Goal: Transaction & Acquisition: Purchase product/service

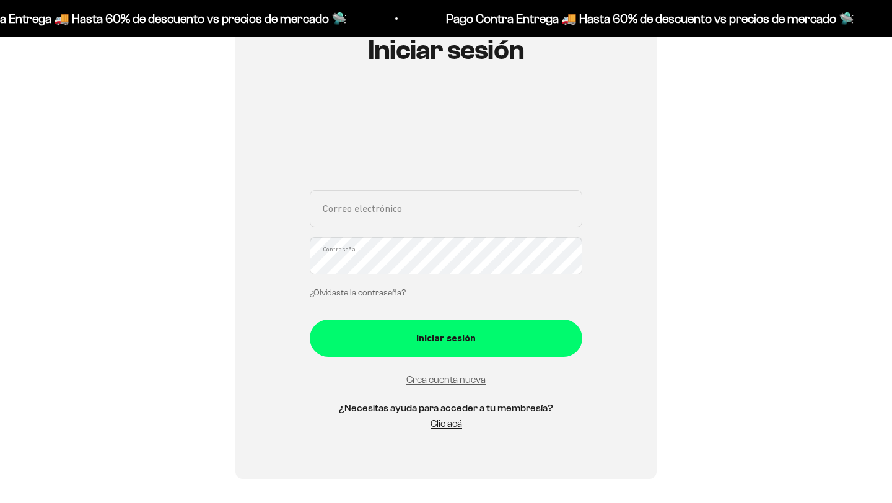
scroll to position [175, 0]
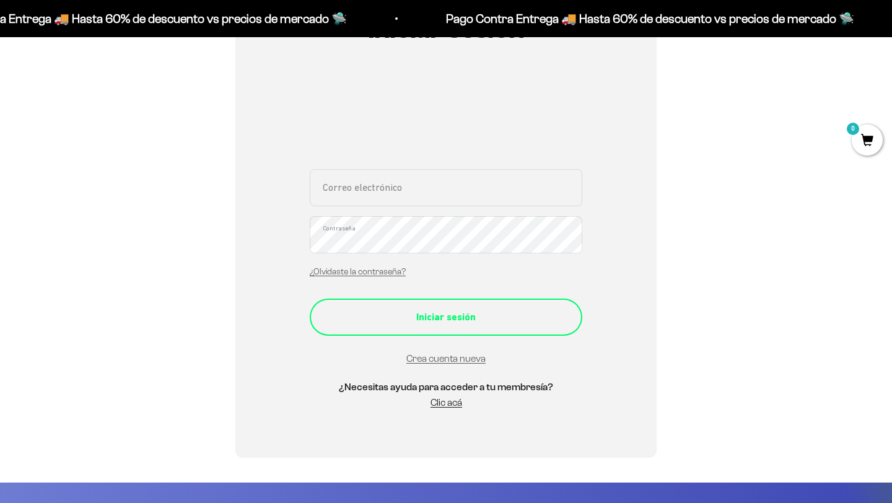
type input "marimborjam@gmail.com"
click at [418, 320] on div "Iniciar sesión" at bounding box center [445, 317] width 223 height 16
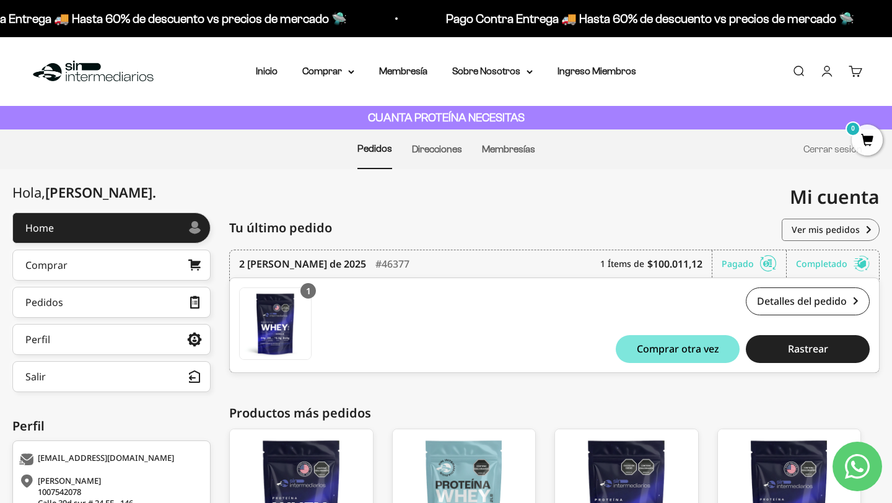
click at [321, 59] on div "Menú Buscar Inicio Comprar Proteínas Ver Todos Whey Iso Vegan Pancakes Pre-Entr…" at bounding box center [446, 71] width 892 height 69
click at [321, 69] on summary "Comprar" at bounding box center [328, 71] width 52 height 16
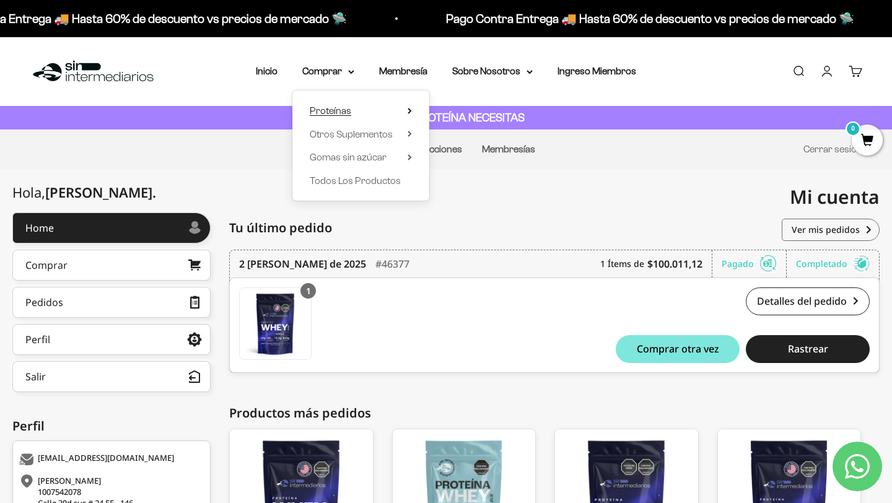
click at [340, 108] on span "Proteínas" at bounding box center [330, 110] width 41 height 11
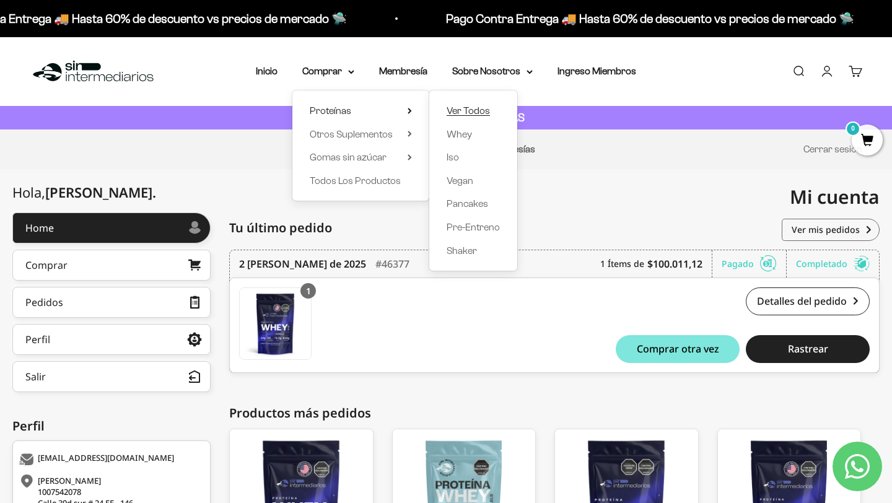
click at [479, 110] on span "Ver Todos" at bounding box center [467, 110] width 43 height 11
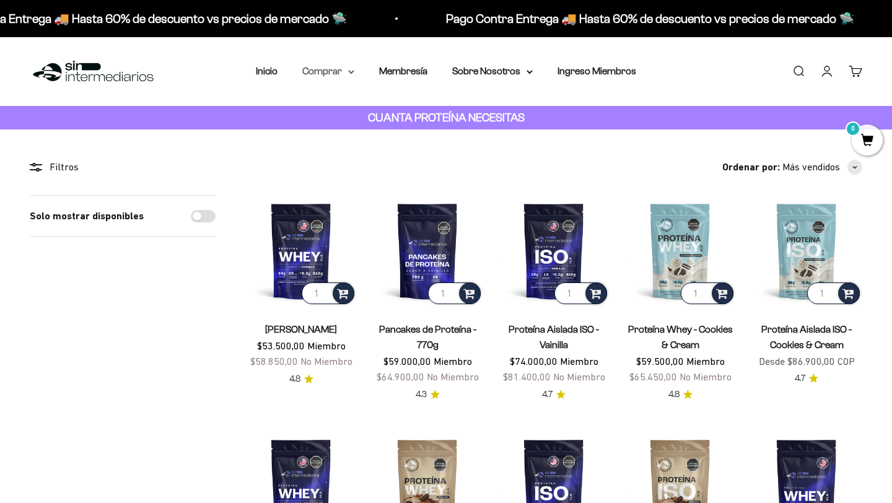
click at [333, 70] on summary "Comprar" at bounding box center [328, 71] width 52 height 16
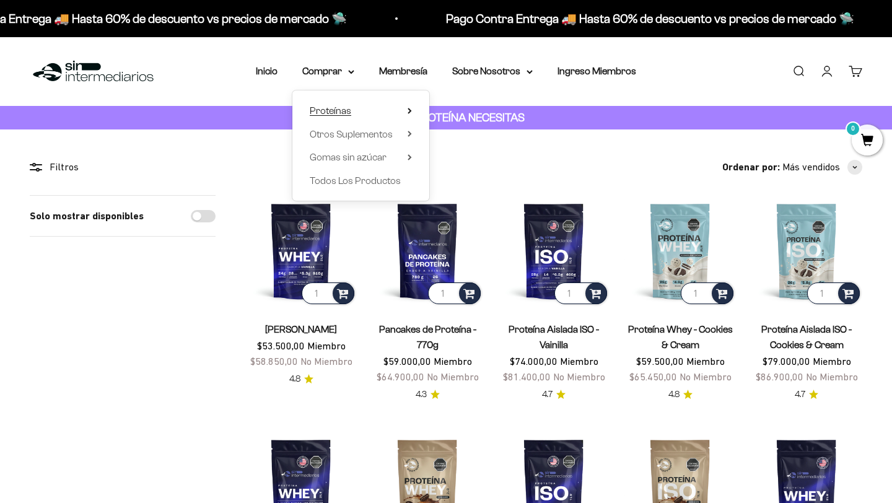
click at [384, 113] on summary "Proteínas" at bounding box center [361, 111] width 102 height 16
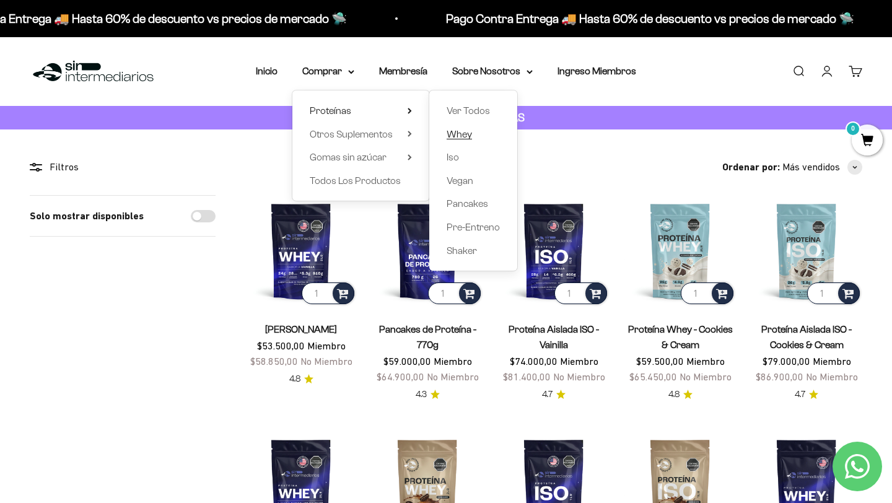
click at [459, 140] on span "Whey" at bounding box center [458, 134] width 25 height 16
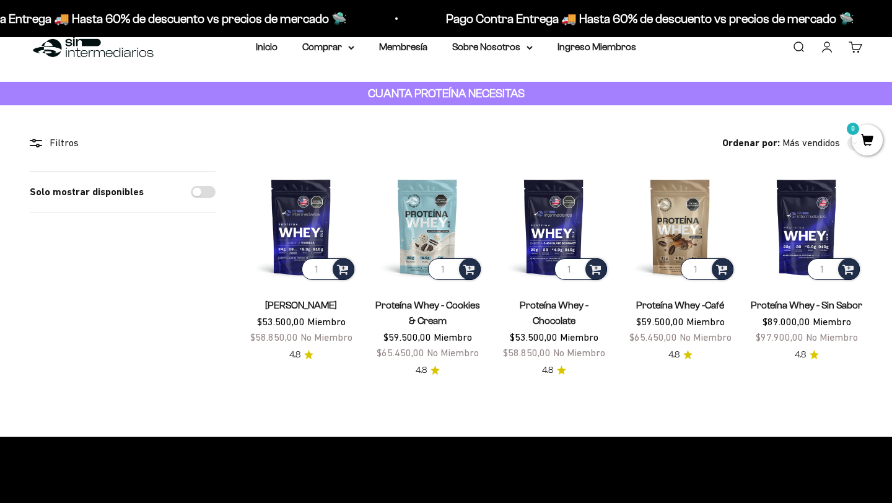
scroll to position [27, 0]
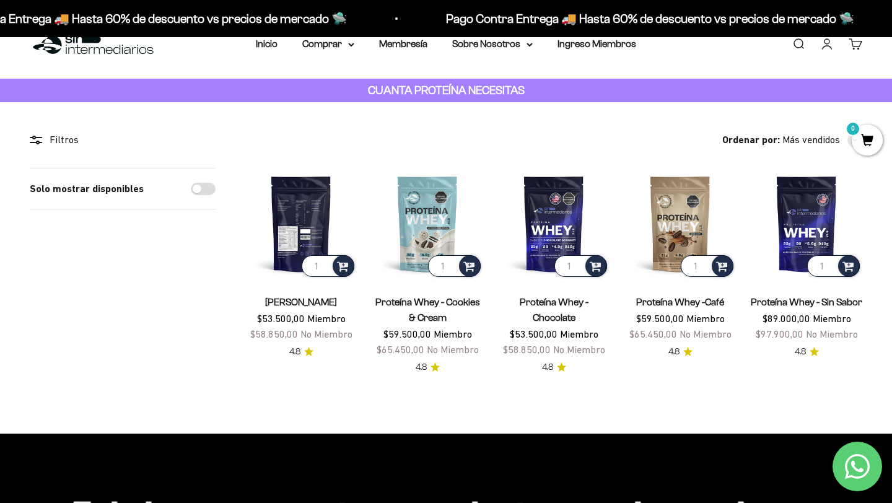
click at [310, 222] on img at bounding box center [300, 223] width 111 height 111
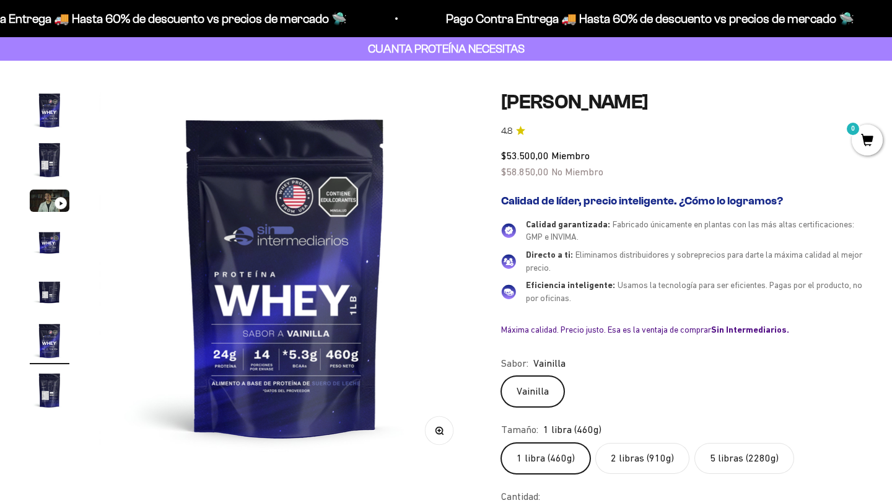
click at [644, 450] on label "2 libras (910g)" at bounding box center [642, 458] width 94 height 31
click at [501, 443] on input "2 libras (910g)" at bounding box center [500, 442] width 1 height 1
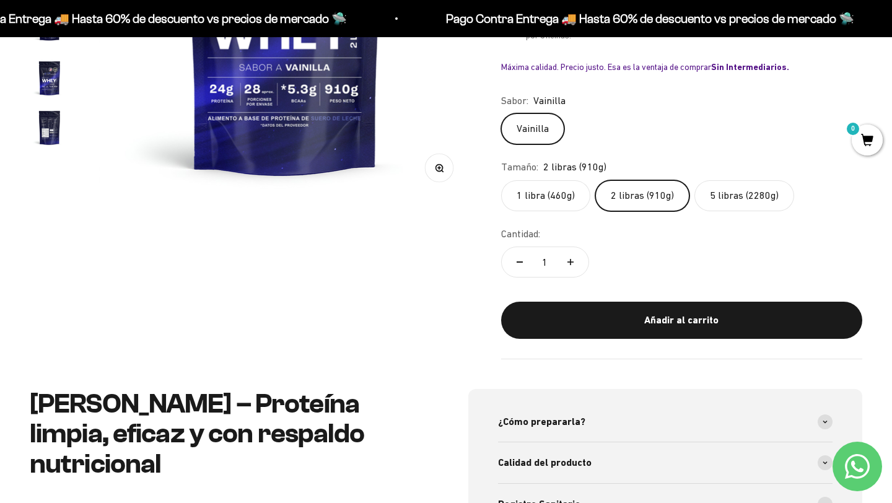
scroll to position [327, 0]
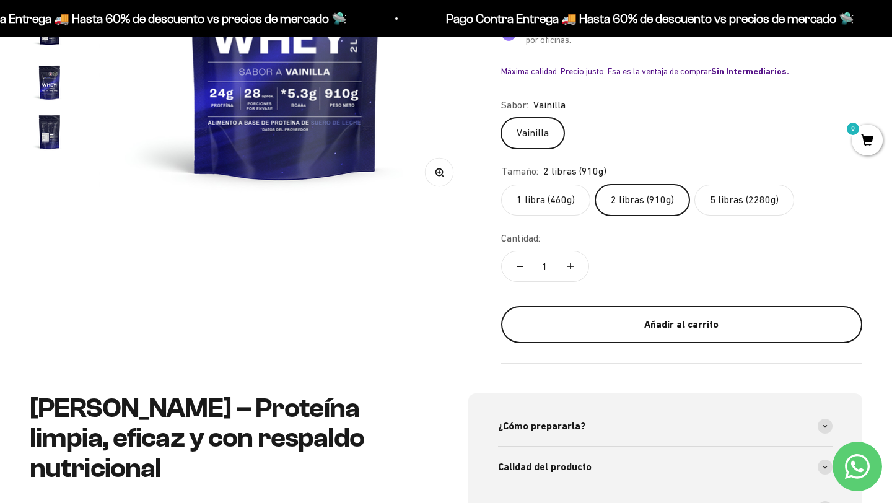
click at [722, 327] on div "Añadir al carrito" at bounding box center [681, 324] width 311 height 16
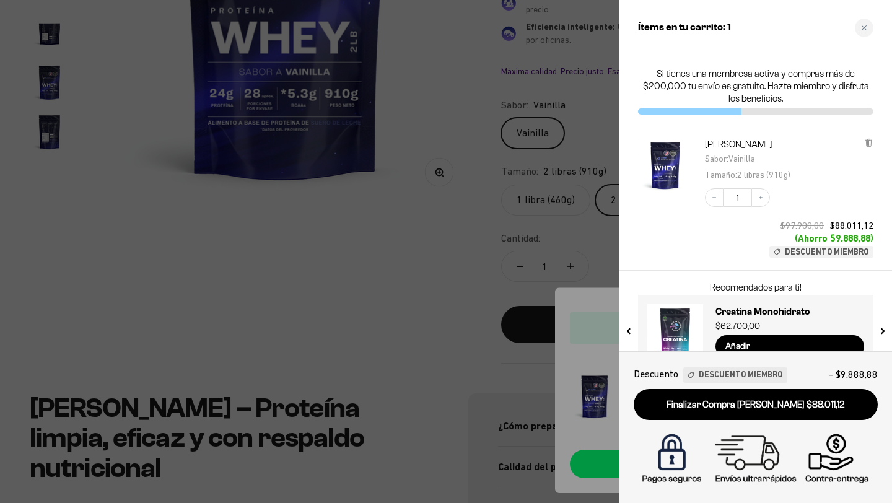
click at [504, 229] on div at bounding box center [446, 251] width 892 height 503
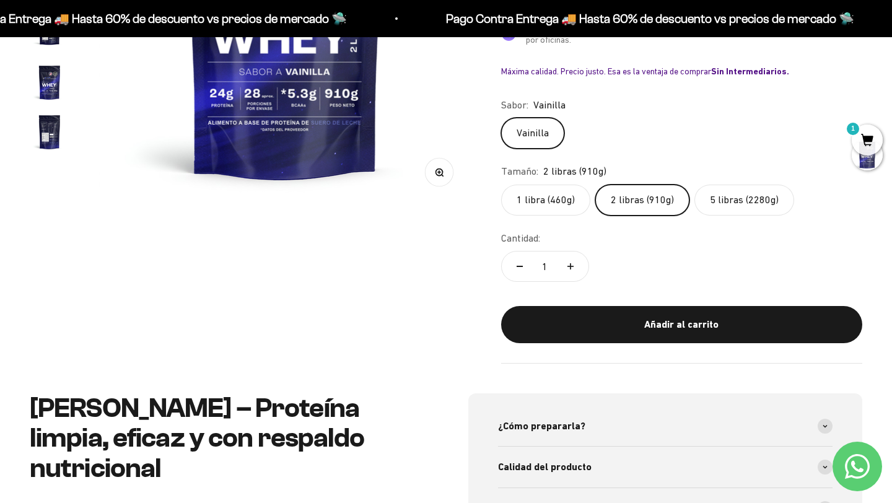
scroll to position [0, 0]
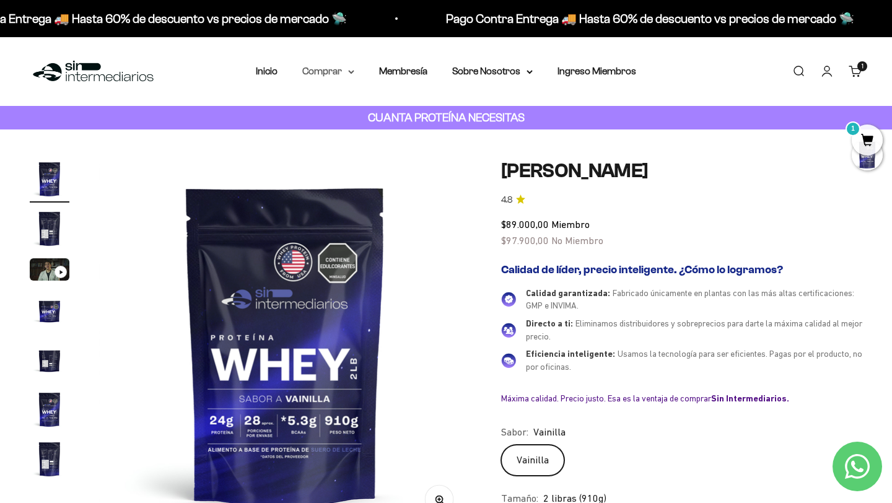
click at [324, 72] on summary "Comprar" at bounding box center [328, 71] width 52 height 16
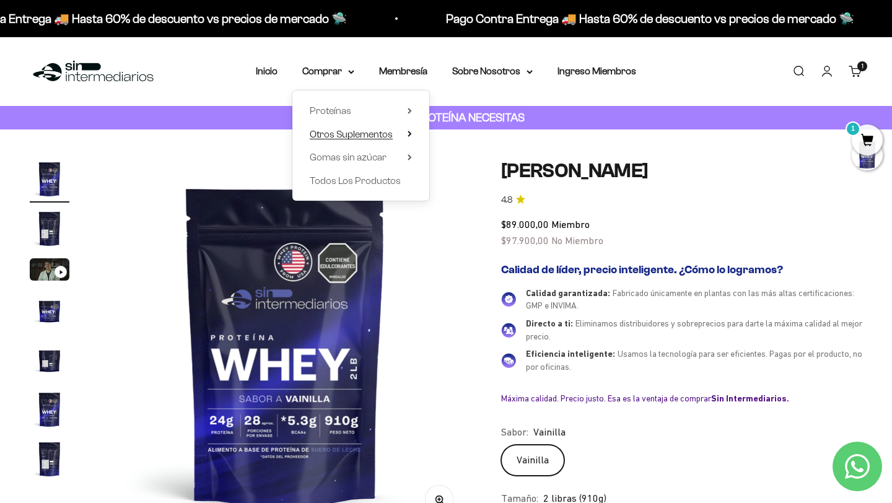
click at [399, 136] on summary "Otros Suplementos" at bounding box center [361, 134] width 102 height 16
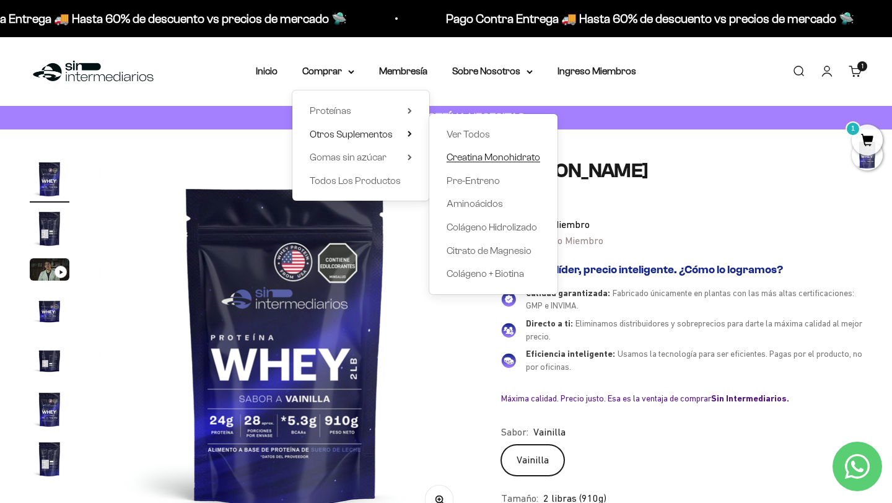
click at [499, 157] on span "Creatina Monohidrato" at bounding box center [493, 157] width 94 height 11
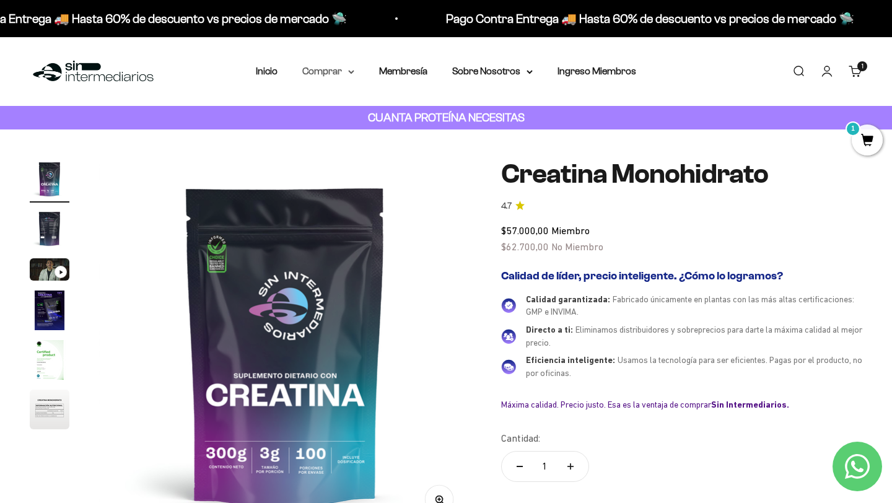
click at [336, 64] on summary "Comprar" at bounding box center [328, 71] width 52 height 16
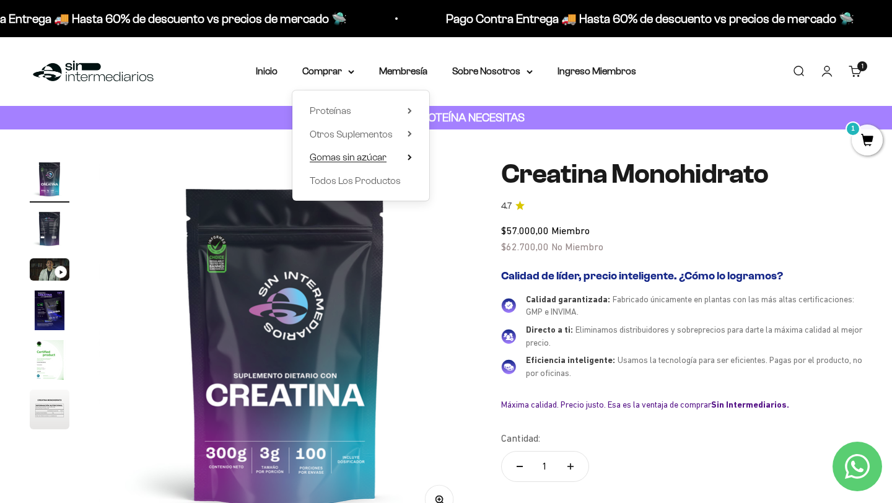
click at [398, 157] on summary "Gomas sin azúcar" at bounding box center [361, 157] width 102 height 16
click at [391, 133] on span "Otros Suplementos" at bounding box center [351, 134] width 83 height 11
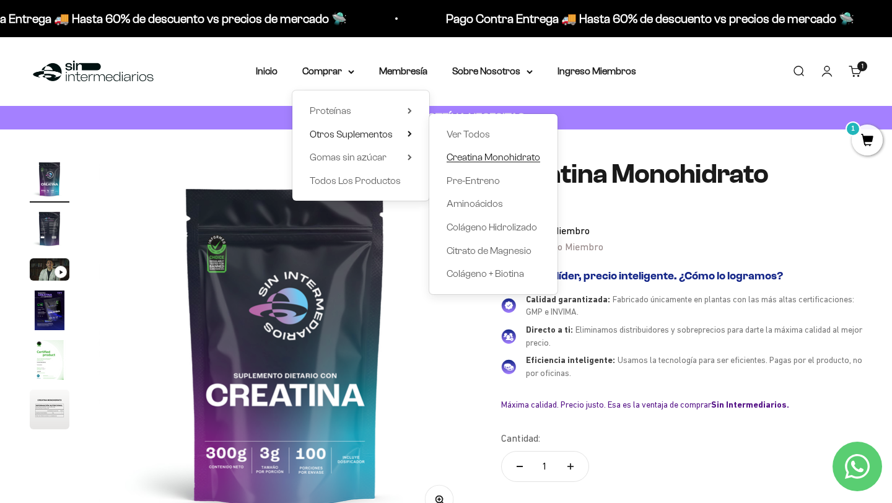
click at [493, 154] on span "Creatina Monohidrato" at bounding box center [493, 157] width 94 height 11
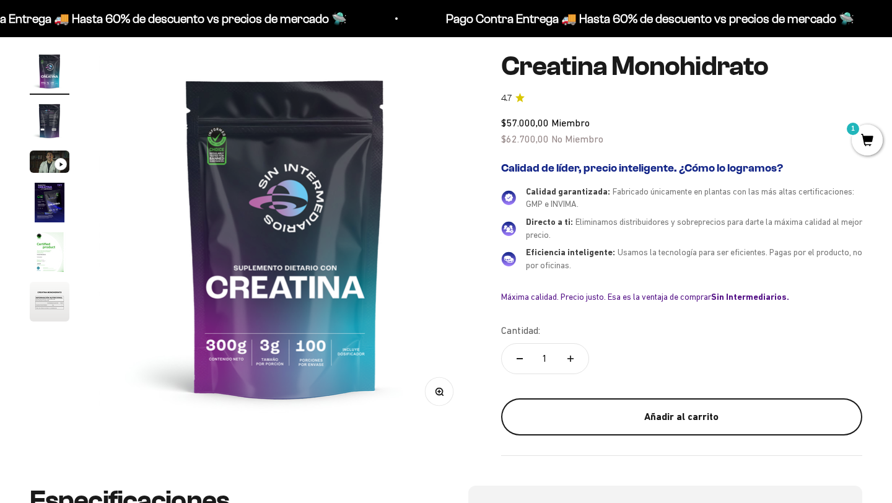
click at [646, 411] on div "Añadir al carrito" at bounding box center [681, 417] width 311 height 16
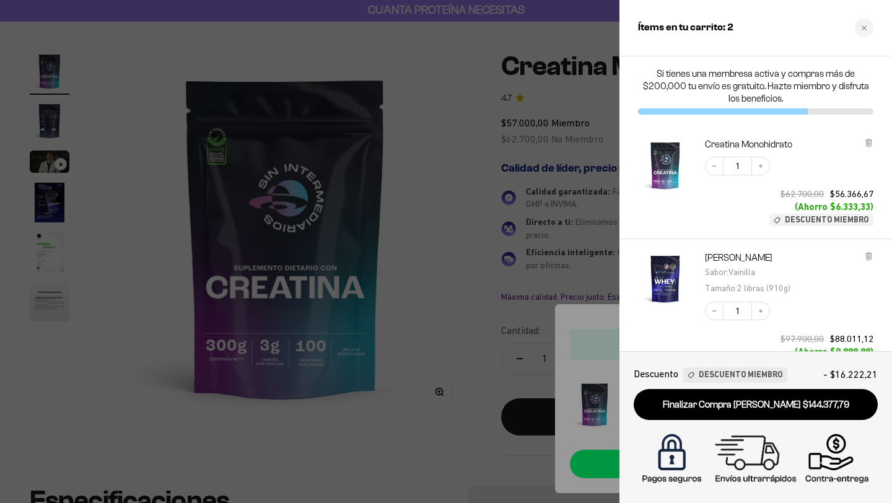
click at [499, 248] on div at bounding box center [446, 251] width 892 height 503
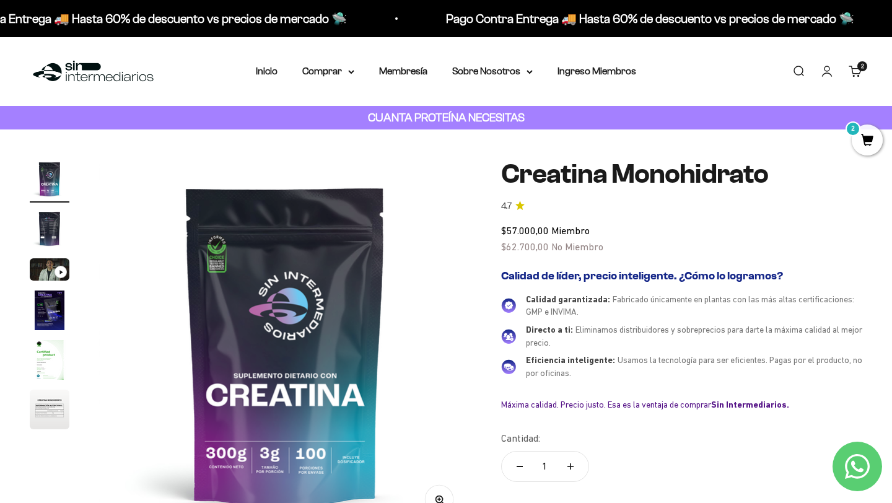
click at [329, 80] on div "Menú Buscar Inicio Comprar Proteínas Ver Todos Whey Iso Vegan Pancakes Pre-Entr…" at bounding box center [446, 71] width 892 height 69
click at [328, 72] on summary "Comprar" at bounding box center [328, 71] width 52 height 16
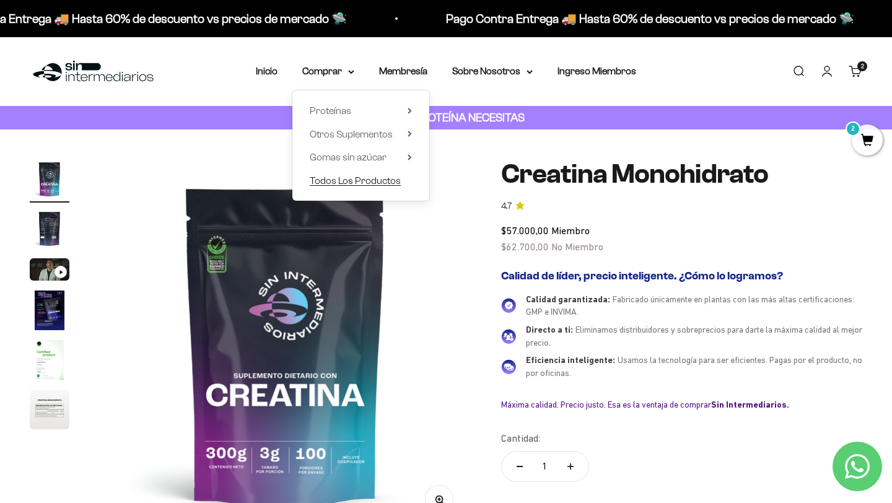
click at [369, 183] on span "Todos Los Productos" at bounding box center [355, 180] width 91 height 11
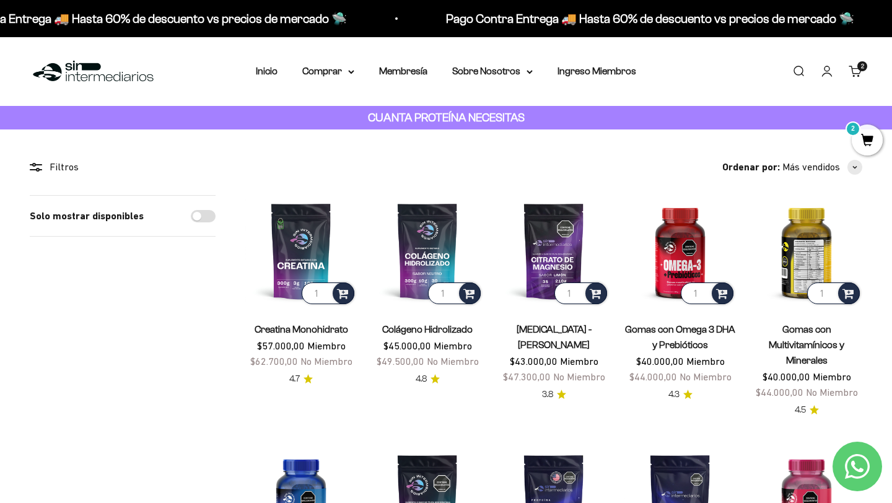
click at [816, 245] on img at bounding box center [806, 250] width 111 height 111
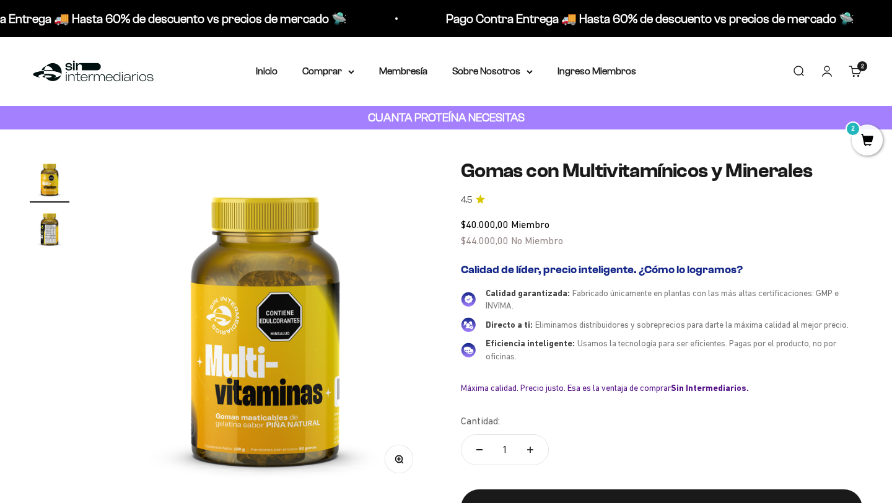
click at [329, 387] on img at bounding box center [265, 325] width 332 height 332
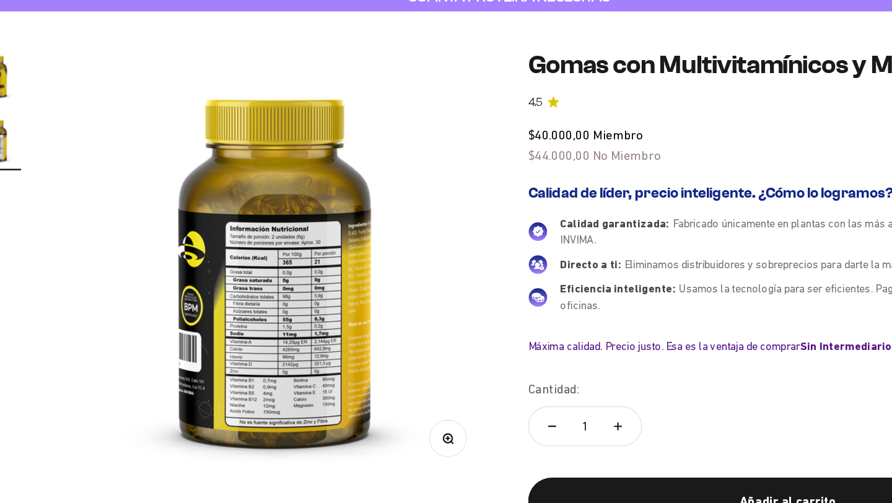
scroll to position [6, 0]
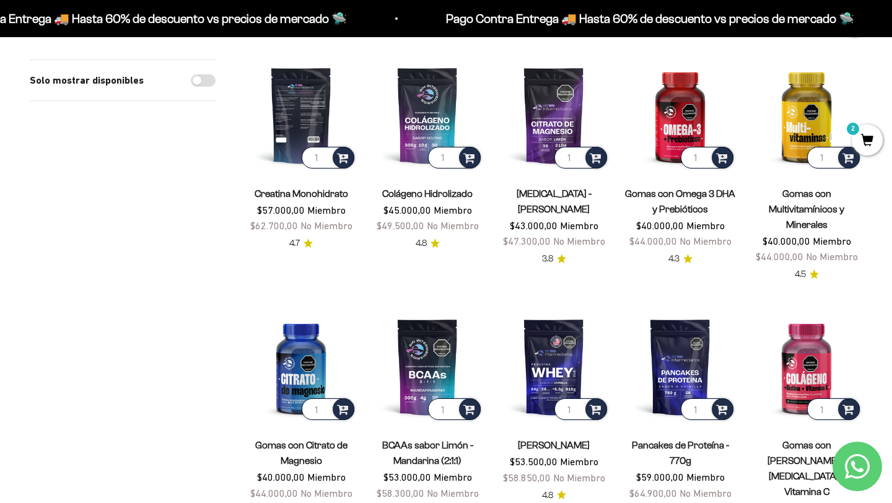
scroll to position [126, 0]
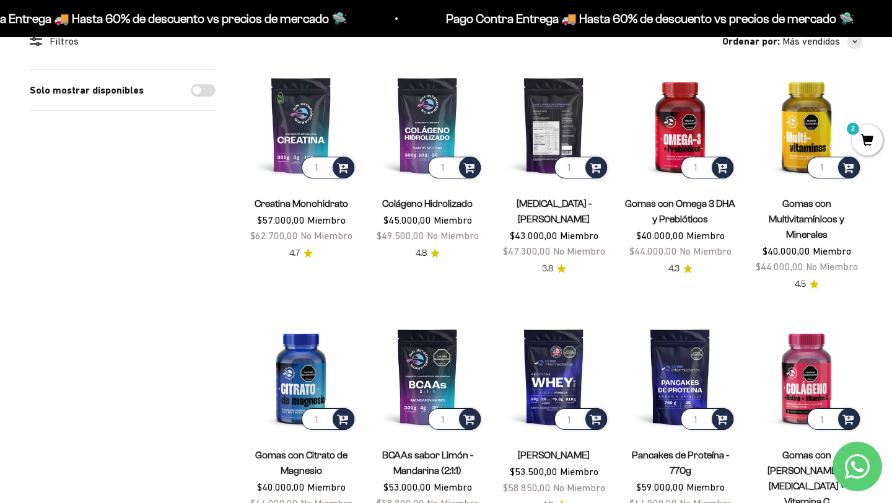
click at [553, 127] on img at bounding box center [553, 124] width 111 height 111
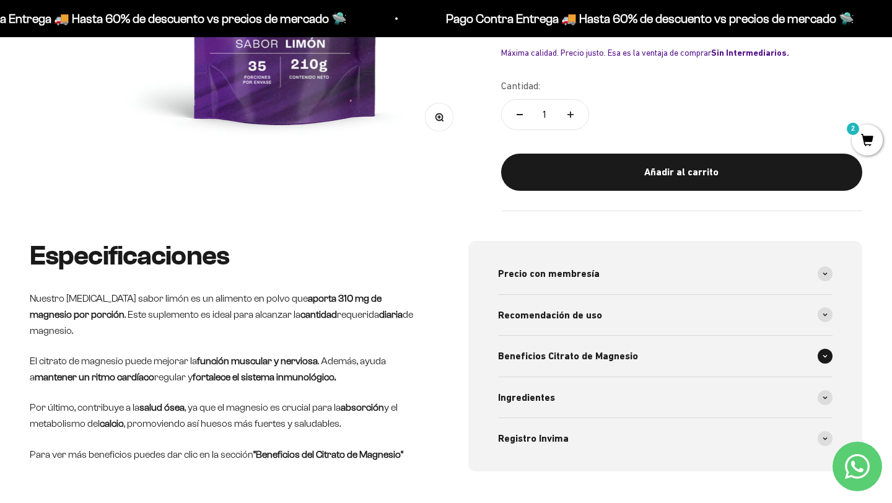
scroll to position [386, 0]
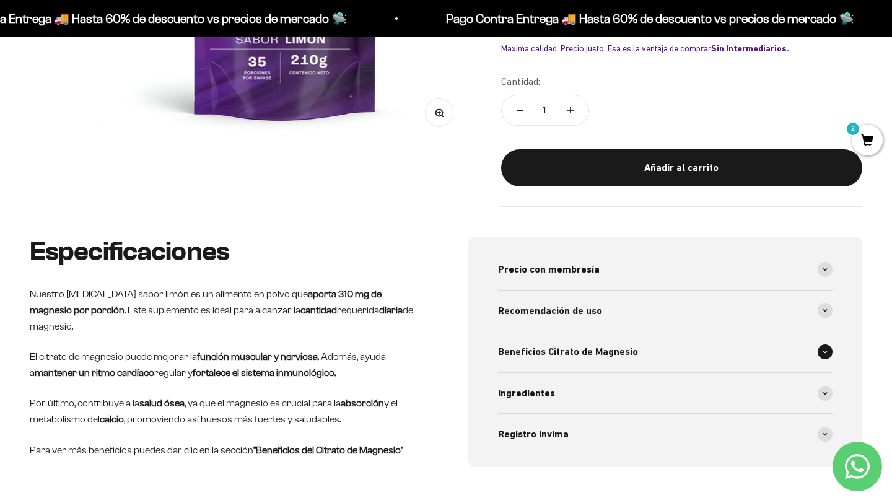
click at [655, 351] on div "Beneficios Citrato de Magnesio" at bounding box center [665, 351] width 334 height 41
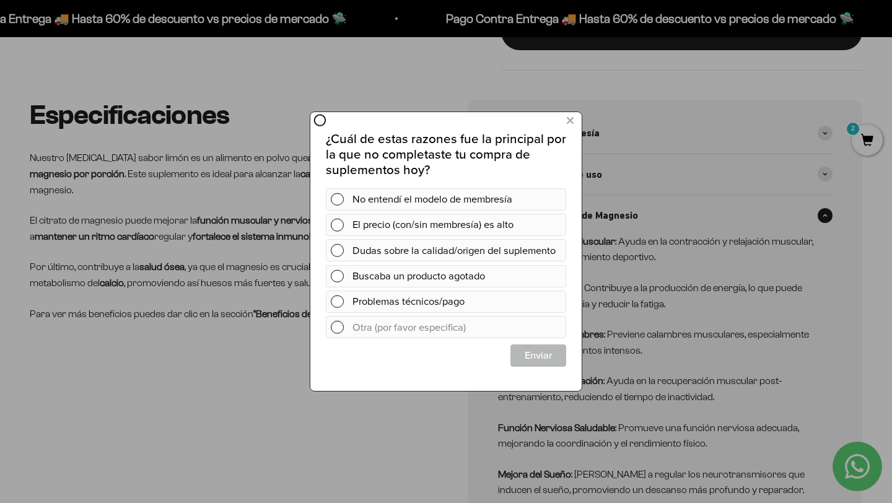
scroll to position [0, 0]
click at [576, 120] on button at bounding box center [570, 121] width 23 height 20
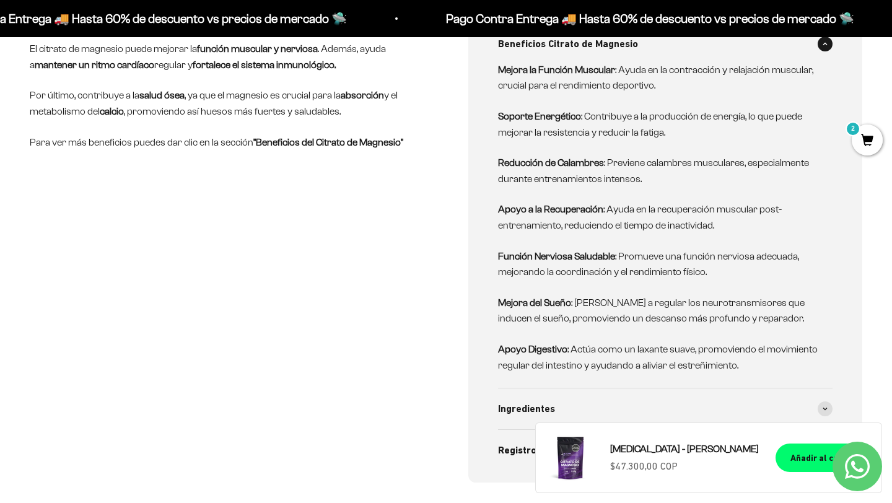
scroll to position [696, 0]
